Goal: Check status

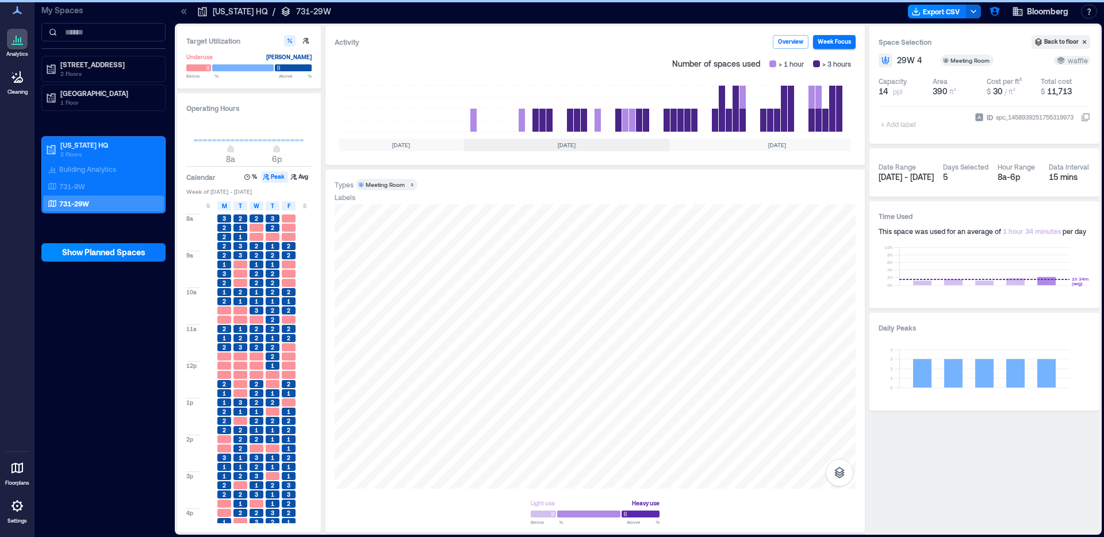
scroll to position [0, 109]
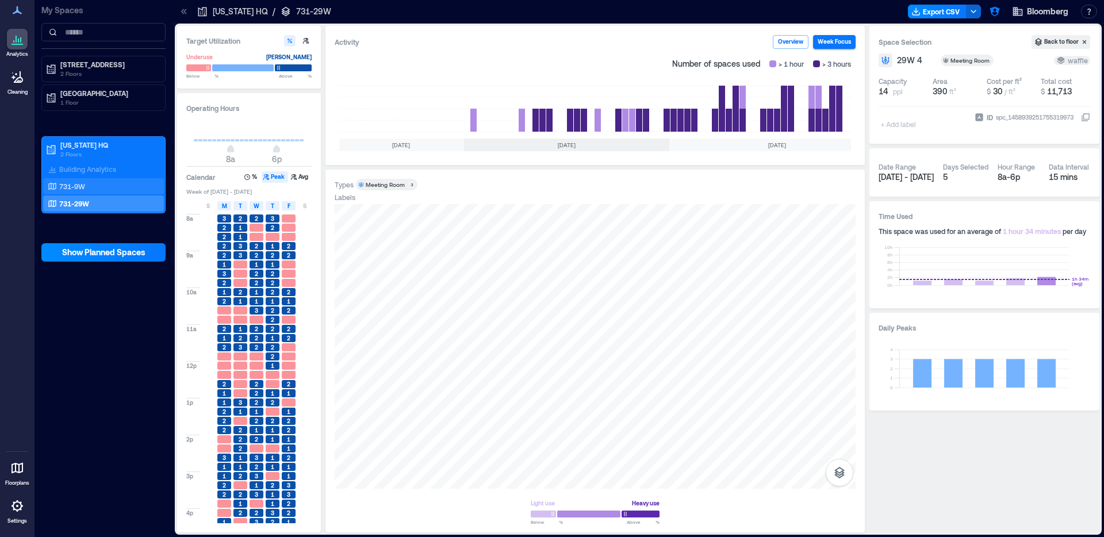
scroll to position [0, 109]
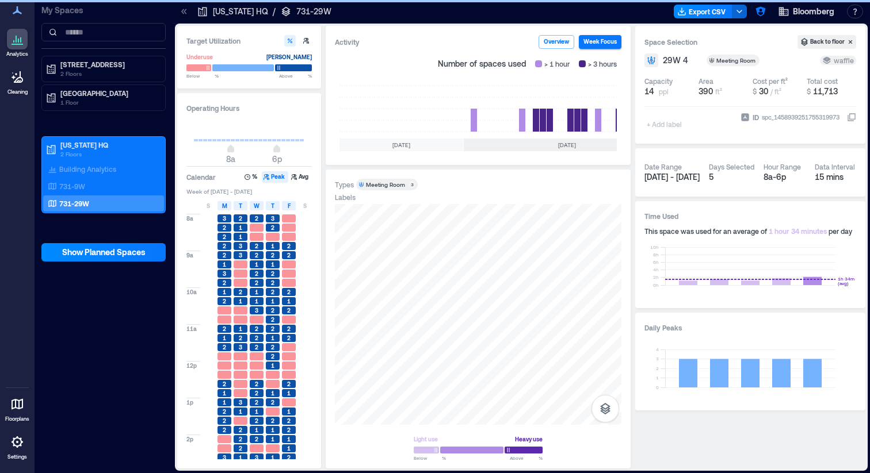
scroll to position [0, 344]
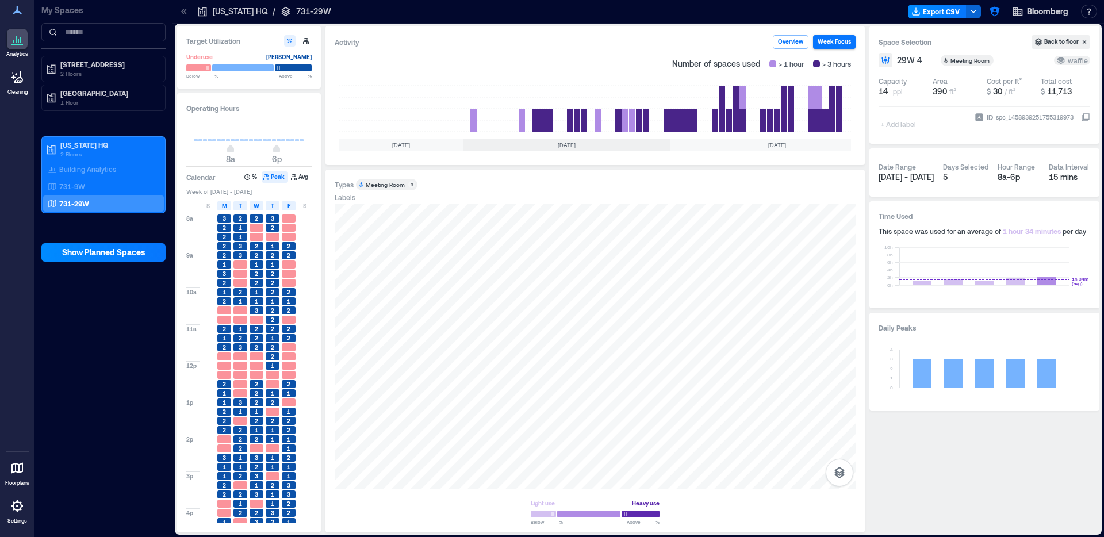
scroll to position [0, 109]
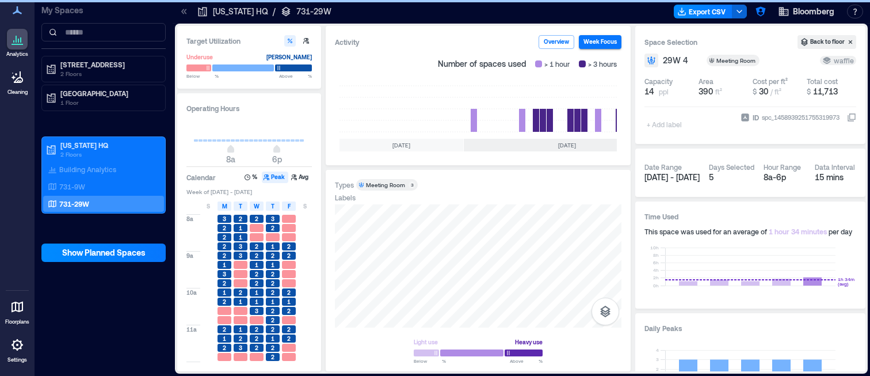
scroll to position [0, 344]
